Goal: Navigation & Orientation: Find specific page/section

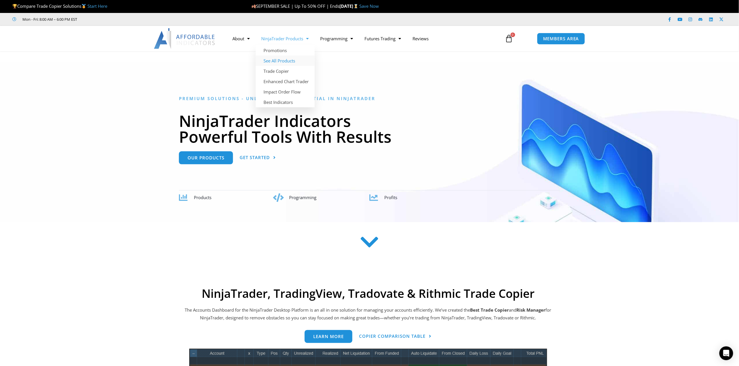
click at [277, 61] on link "See All Products" at bounding box center [285, 60] width 59 height 10
